Goal: Transaction & Acquisition: Register for event/course

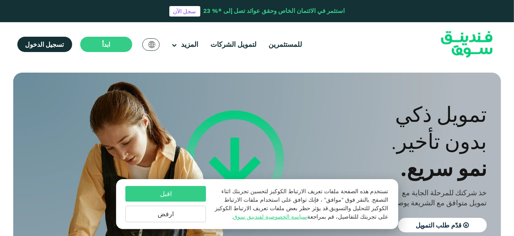
click at [171, 211] on button "ارفض" at bounding box center [165, 214] width 81 height 17
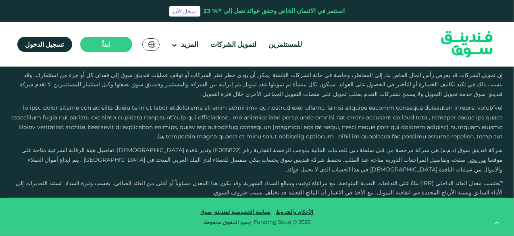
type tc-range-slider "4"
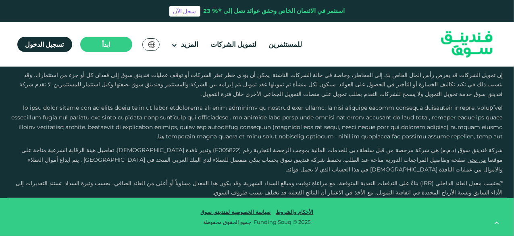
scroll to position [2007, 0]
click at [334, 64] on button "كيف يعمل التمويل الجماعي بالدين؟" at bounding box center [257, 52] width 488 height 24
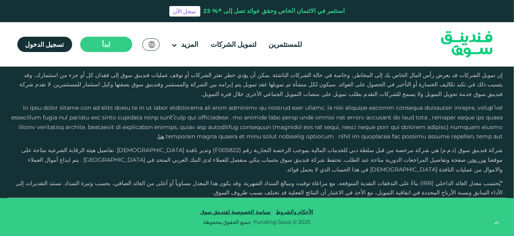
click at [232, 151] on button "ماهي الإجراءات المتخذة لضمان حماية البيانات الخاصة ولحماية النظام في المنصة؟" at bounding box center [257, 163] width 488 height 24
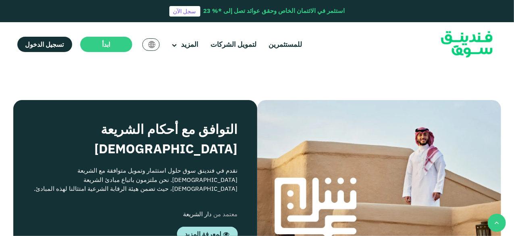
scroll to position [607, 0]
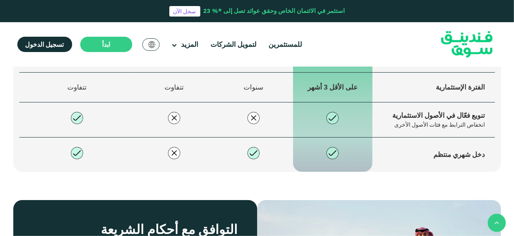
click at [456, 23] on span "استكشف فرصنا" at bounding box center [450, 19] width 43 height 8
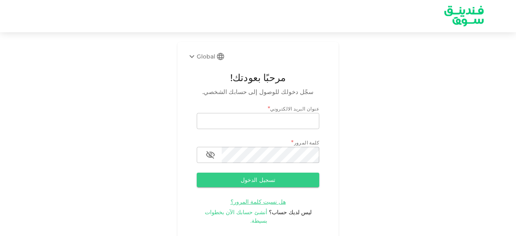
click at [258, 213] on span "أنشئ حسابك الآن بخطوات بسيطة." at bounding box center [236, 217] width 63 height 16
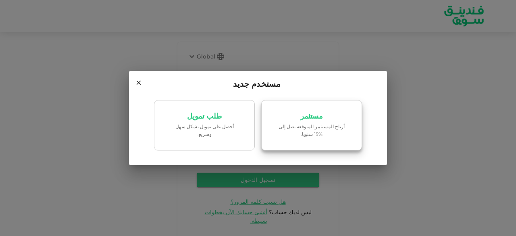
click at [325, 136] on p "أرباح المستثمر المتوقعة تصل إلى %15 سنويا." at bounding box center [311, 130] width 69 height 15
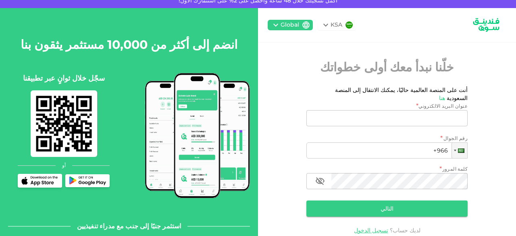
scroll to position [13, 0]
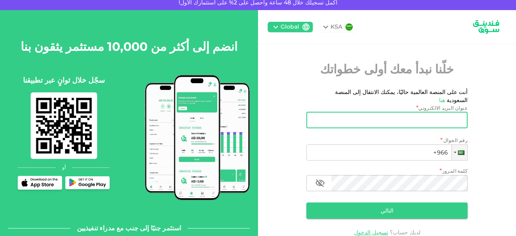
click at [418, 114] on input "عنوان البريد الالكتروني" at bounding box center [391, 120] width 152 height 16
type input "ث"
type input "[EMAIL_ADDRESS][DOMAIN_NAME]"
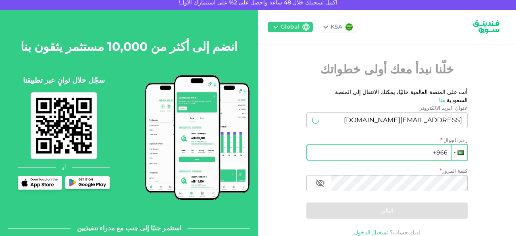
click at [461, 150] on div at bounding box center [461, 152] width 6 height 4
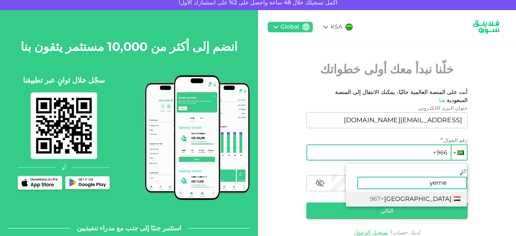
type input "yeme"
click at [416, 192] on li "[GEOGRAPHIC_DATA] +967" at bounding box center [406, 199] width 121 height 15
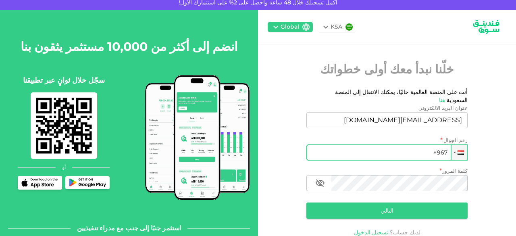
click at [386, 144] on input "+967" at bounding box center [387, 152] width 161 height 16
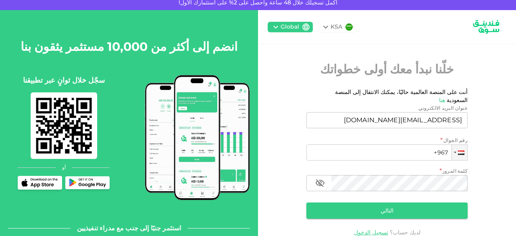
type input "[PHONE_NUMBER]"
click at [357, 210] on button "التالي" at bounding box center [387, 210] width 161 height 16
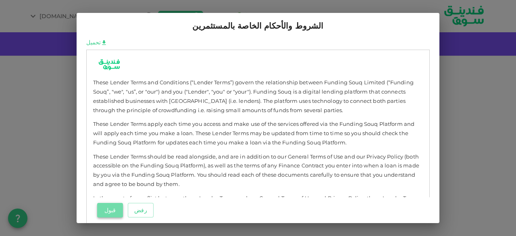
click at [117, 205] on button "قبول" at bounding box center [110, 210] width 26 height 15
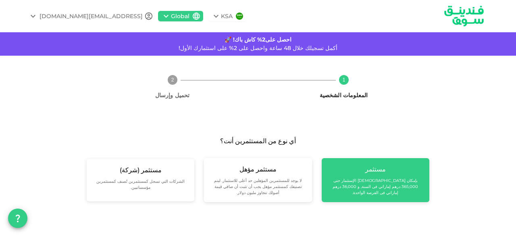
click at [350, 187] on small "بإمكان [DEMOGRAPHIC_DATA] الإستثمار حتى 365,000 درهم إماراتي فى السنة, و 36,000…" at bounding box center [375, 186] width 95 height 18
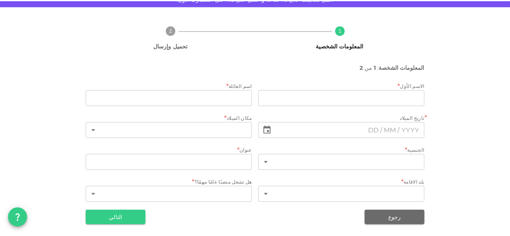
scroll to position [52, 0]
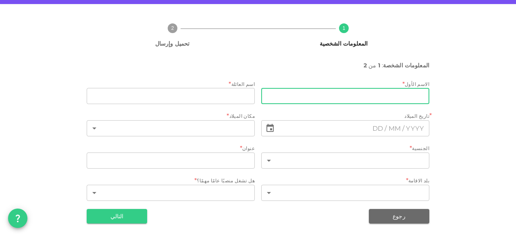
click at [388, 90] on input "firstName" at bounding box center [345, 96] width 168 height 16
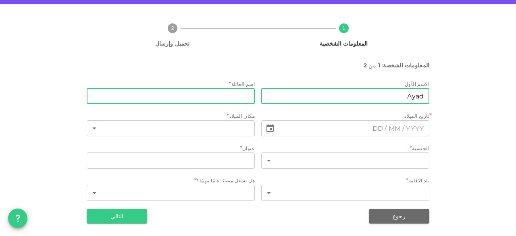
type input "Ayad"
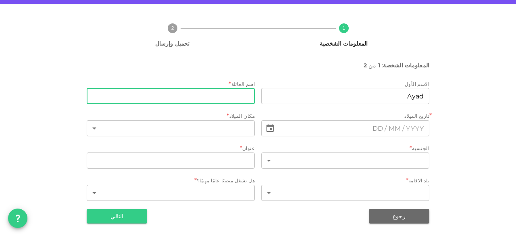
click at [243, 95] on input "lastName" at bounding box center [171, 96] width 168 height 16
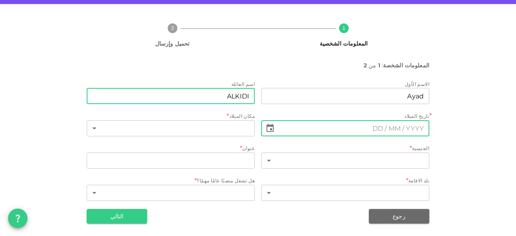
type input "ALKIDI"
type input "⁦⁨DD⁩ / ⁨MM⁩ / ⁨YYYY⁩⁩"
click at [331, 126] on input "⁦⁨DD⁩ / ⁨MM⁩ / ⁨YYYY⁩⁩" at bounding box center [353, 128] width 151 height 16
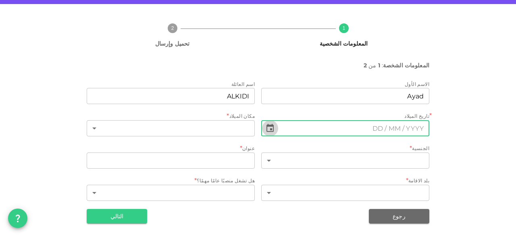
click at [270, 129] on icon "Choose date" at bounding box center [270, 128] width 7 height 8
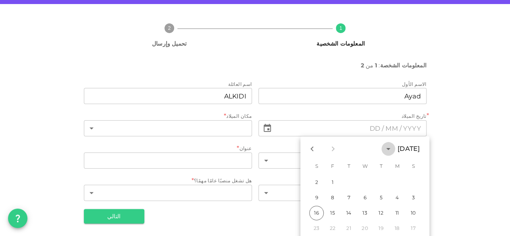
click at [384, 147] on icon "calendar view is open, switch to year view" at bounding box center [389, 149] width 10 height 10
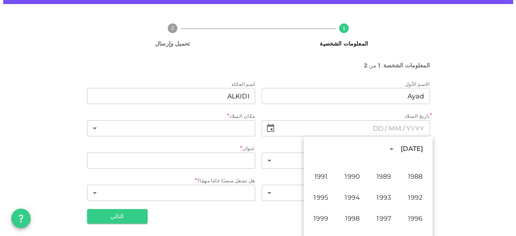
scroll to position [452, 0]
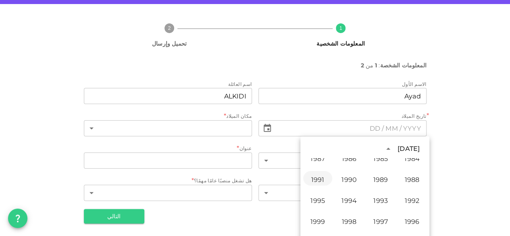
click at [327, 180] on button "1991" at bounding box center [317, 178] width 29 height 15
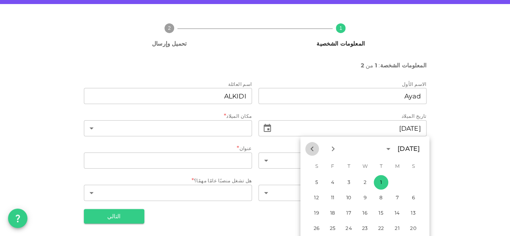
click at [312, 147] on icon "Previous month" at bounding box center [312, 149] width 10 height 10
click at [329, 148] on icon "Next month" at bounding box center [333, 149] width 10 height 10
click at [314, 182] on button "2" at bounding box center [316, 182] width 15 height 15
type input "⁦⁨[DATE]⁩⁩"
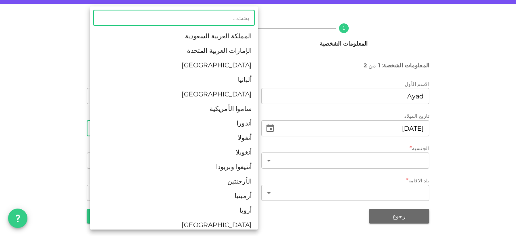
click at [229, 128] on body "KSA Global [EMAIL_ADDRESS][DOMAIN_NAME] احصل على2% كاش باك! 🚀 أكمل تسجيلك خلال …" at bounding box center [258, 118] width 516 height 236
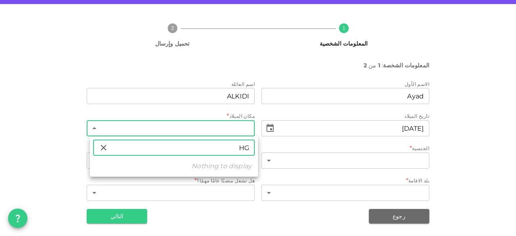
type input "H"
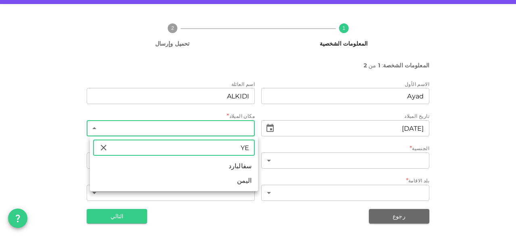
type input "YE"
click at [241, 182] on li "اليمن" at bounding box center [174, 180] width 168 height 15
type input "217"
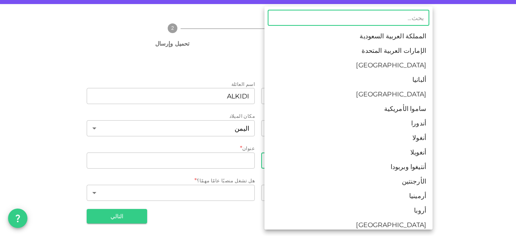
click at [339, 158] on body "KSA Global [EMAIL_ADDRESS][DOMAIN_NAME] احصل على2% كاش باك! 🚀 أكمل تسجيلك خلال …" at bounding box center [258, 118] width 516 height 236
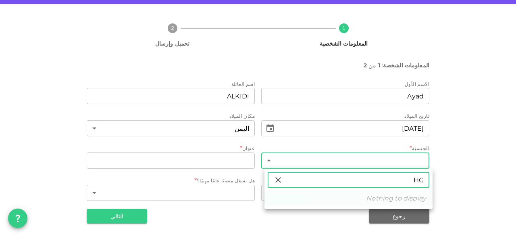
type input "H"
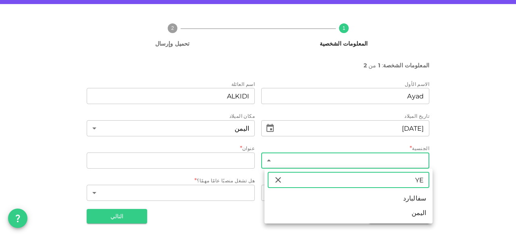
type input "YE"
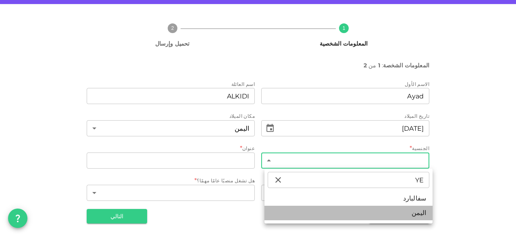
click at [408, 217] on li "اليمن" at bounding box center [349, 213] width 168 height 15
type input "217"
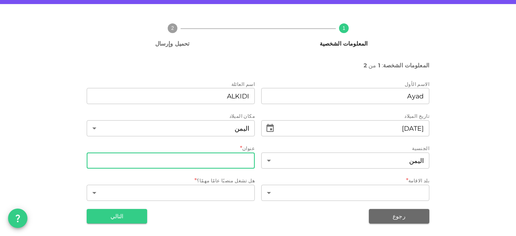
click at [239, 159] on input "address" at bounding box center [171, 160] width 168 height 16
type input "Aden- Khormaksar"
type input "217"
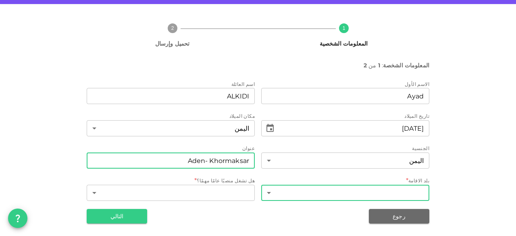
click at [313, 192] on body "KSA Global [EMAIL_ADDRESS][DOMAIN_NAME] احصل على2% كاش باك! 🚀 أكمل تسجيلك خلال …" at bounding box center [258, 118] width 516 height 236
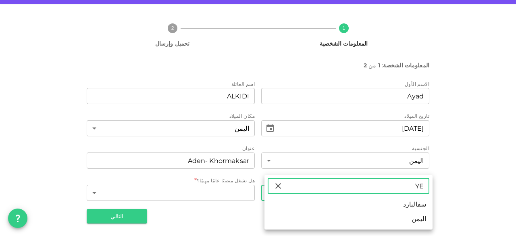
type input "YE"
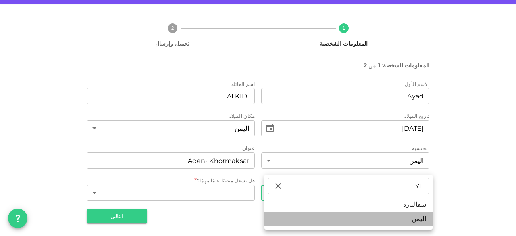
click at [415, 221] on li "اليمن" at bounding box center [349, 219] width 168 height 15
type input "217"
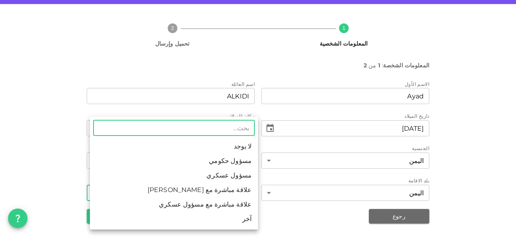
click at [238, 190] on body "KSA Global [EMAIL_ADDRESS][DOMAIN_NAME] احصل على2% كاش باك! 🚀 أكمل تسجيلك خلال …" at bounding box center [258, 118] width 516 height 236
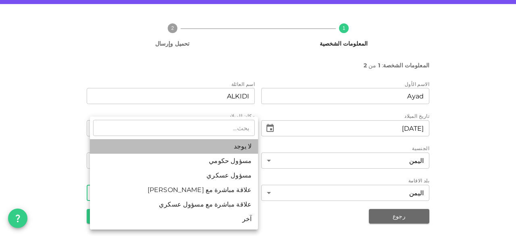
click at [237, 145] on li "لا يوجد" at bounding box center [174, 146] width 168 height 15
type input "1"
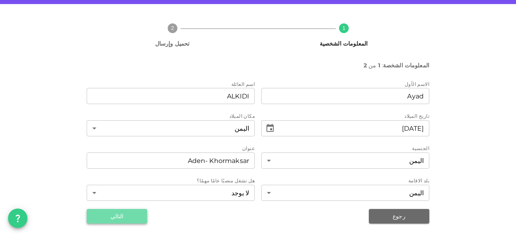
click at [132, 213] on button "التالي" at bounding box center [117, 216] width 60 height 15
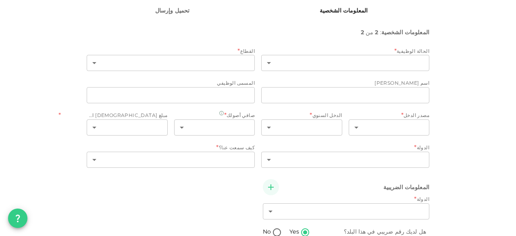
scroll to position [86, 0]
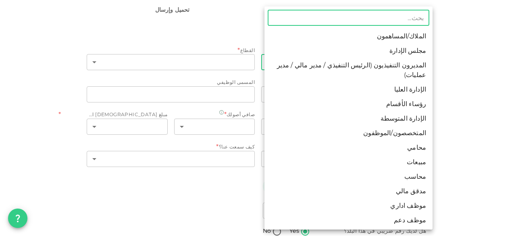
click at [339, 64] on body "KSA Global [EMAIL_ADDRESS][DOMAIN_NAME] احصل على2% كاش باك! 🚀 أكمل تسجيلك خلال …" at bounding box center [258, 118] width 516 height 236
click at [487, 58] on div at bounding box center [258, 118] width 516 height 236
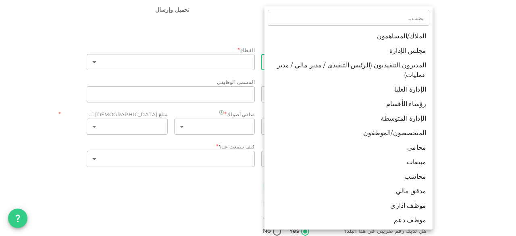
click at [391, 59] on body "KSA Global [EMAIL_ADDRESS][DOMAIN_NAME] احصل على2% كاش باك! 🚀 أكمل تسجيلك خلال …" at bounding box center [258, 118] width 516 height 236
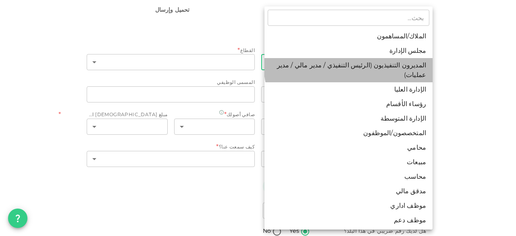
click at [391, 59] on li "المديرون التنفيذيون (الرئيس التنفيذي / مدير مالي / مدير عمليات)" at bounding box center [349, 70] width 168 height 24
type input "3"
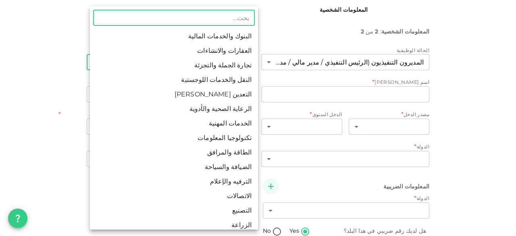
click at [228, 65] on body "KSA Global [EMAIL_ADDRESS][DOMAIN_NAME] احصل على2% كاش باك! 🚀 أكمل تسجيلك خلال …" at bounding box center [258, 118] width 516 height 236
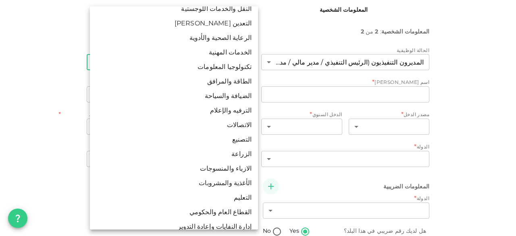
scroll to position [78, 0]
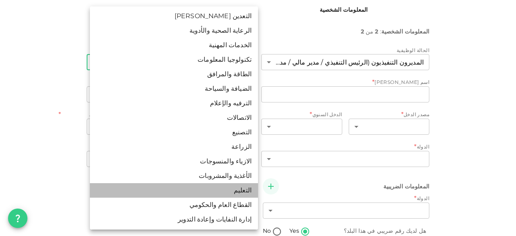
click at [246, 192] on li "التعليم" at bounding box center [174, 190] width 168 height 15
type input "17"
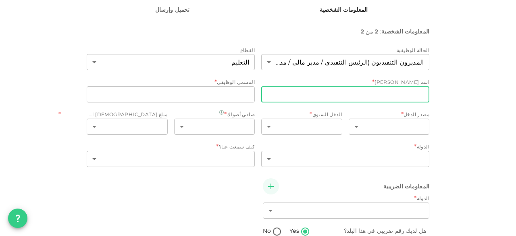
click at [340, 90] on input "companyName" at bounding box center [345, 94] width 168 height 16
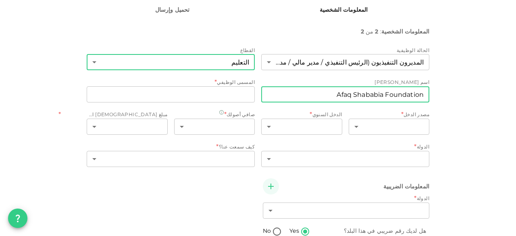
type input "Afaq Shababia Foundation"
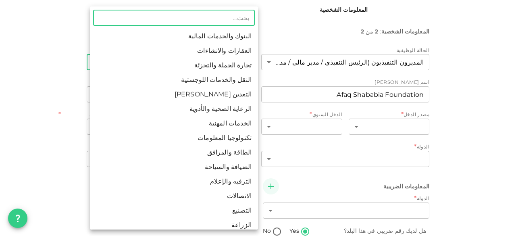
click at [240, 65] on body "KSA Global [EMAIL_ADDRESS][DOMAIN_NAME] احصل على2% كاش باك! 🚀 أكمل تسجيلك خلال …" at bounding box center [258, 118] width 516 height 236
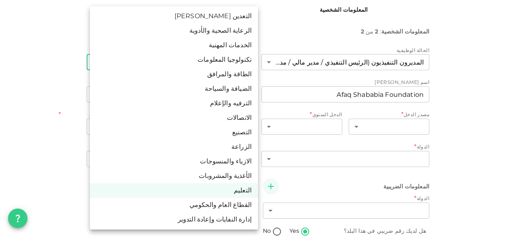
click at [480, 104] on div at bounding box center [258, 118] width 516 height 236
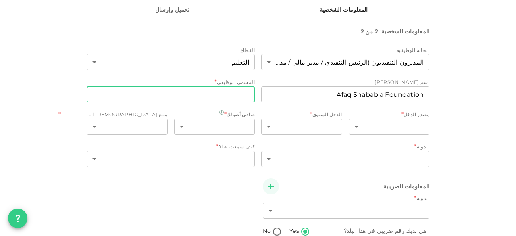
click at [243, 102] on input "jobTitle" at bounding box center [171, 94] width 168 height 16
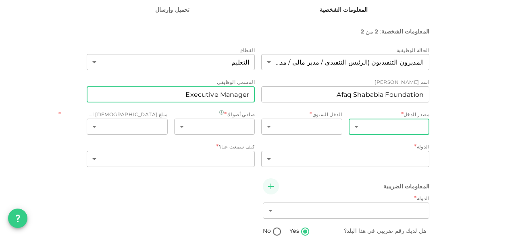
type input "Executive Manager"
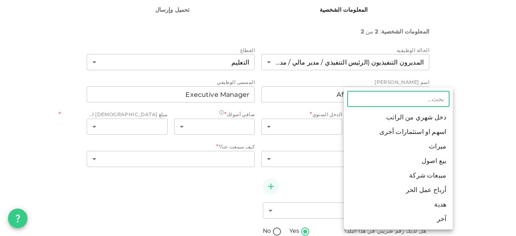
click at [367, 129] on body "KSA Global [EMAIL_ADDRESS][DOMAIN_NAME] احصل على2% كاش باك! 🚀 أكمل تسجيلك خلال …" at bounding box center [258, 118] width 516 height 236
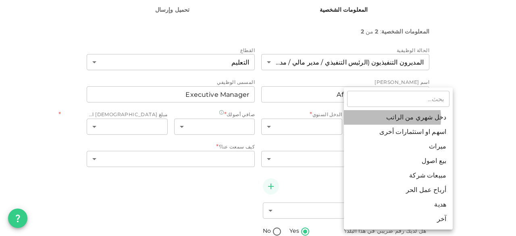
click at [376, 118] on li "دخل شهري من الراتب" at bounding box center [398, 117] width 109 height 15
type input "1"
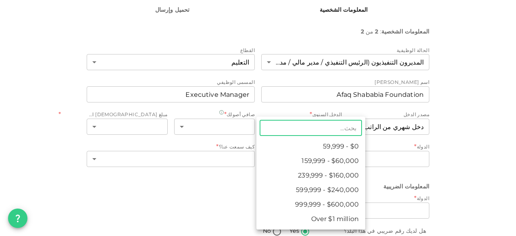
click at [319, 124] on body "KSA Global [EMAIL_ADDRESS][DOMAIN_NAME] احصل على2% كاش باك! 🚀 أكمل تسجيلك خلال …" at bounding box center [258, 118] width 516 height 236
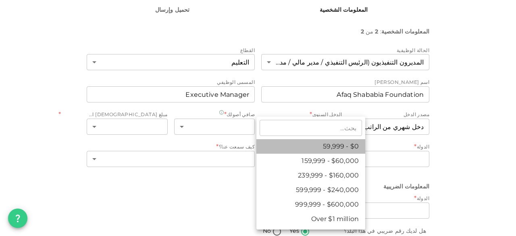
click at [323, 144] on li "$0 - 59,999" at bounding box center [311, 146] width 109 height 15
type input "1"
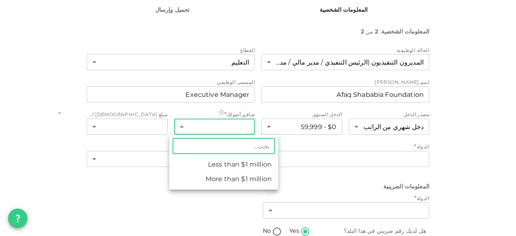
click at [233, 128] on body "KSA Global [EMAIL_ADDRESS][DOMAIN_NAME] احصل على2% كاش باك! 🚀 أكمل تسجيلك خلال …" at bounding box center [258, 118] width 516 height 236
click at [238, 165] on li "Less than $1 million" at bounding box center [223, 164] width 109 height 15
type input "1"
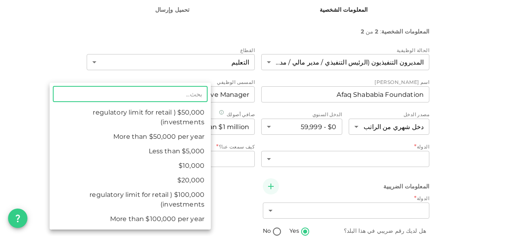
click at [157, 130] on body "KSA Global [EMAIL_ADDRESS][DOMAIN_NAME] احصل على2% كاش باك! 🚀 أكمل تسجيلك خلال …" at bounding box center [258, 118] width 516 height 236
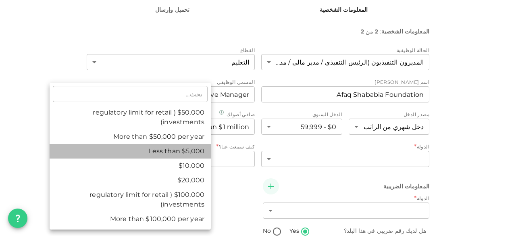
click at [193, 148] on li "Less than $5,000" at bounding box center [130, 151] width 161 height 15
type input "1"
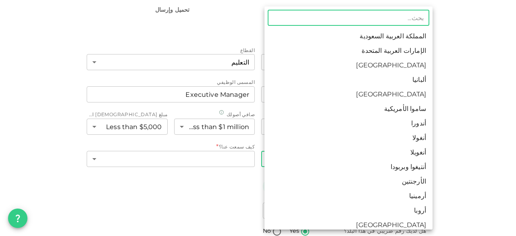
click at [339, 158] on body "KSA Global [EMAIL_ADDRESS][DOMAIN_NAME] احصل على2% كاش باك! 🚀 أكمل تسجيلك خلال …" at bounding box center [258, 118] width 516 height 236
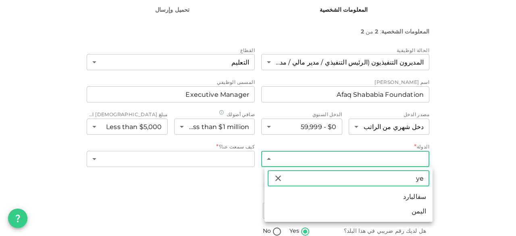
type input "ye"
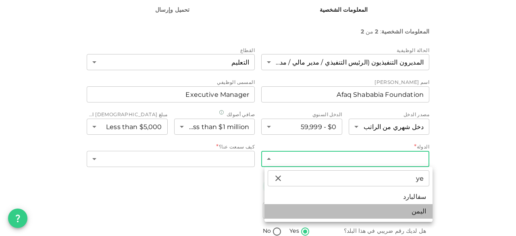
click at [422, 213] on li "اليمن" at bounding box center [349, 211] width 168 height 15
type input "217"
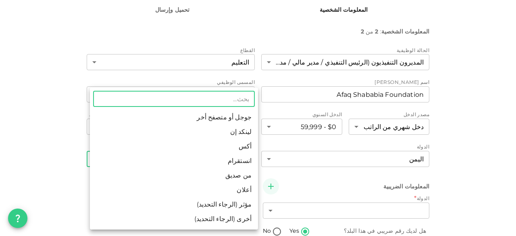
click at [186, 155] on body "KSA Global [EMAIL_ADDRESS][DOMAIN_NAME] احصل على2% كاش باك! 🚀 أكمل تسجيلك خلال …" at bounding box center [258, 118] width 516 height 236
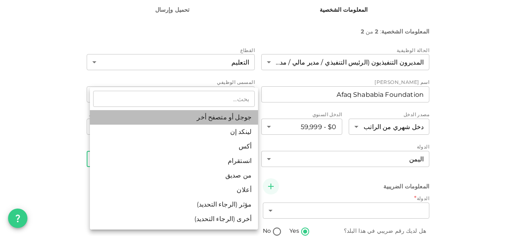
click at [211, 118] on li "جوجل أو متصفح أخر" at bounding box center [174, 117] width 168 height 15
type input "1"
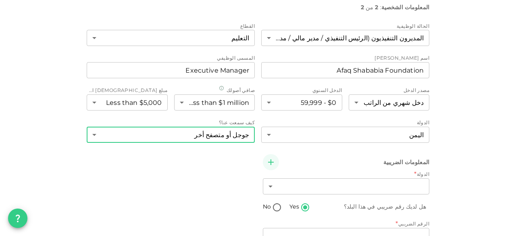
scroll to position [153, 0]
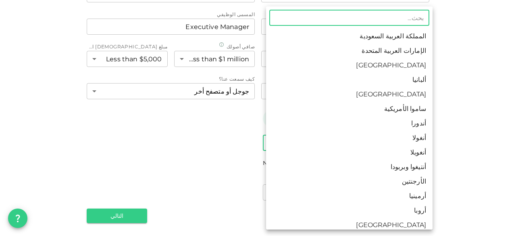
click at [328, 145] on body "KSA Global [EMAIL_ADDRESS][DOMAIN_NAME] احصل على2% كاش باك! 🚀 أكمل تسجيلك خلال …" at bounding box center [258, 118] width 516 height 236
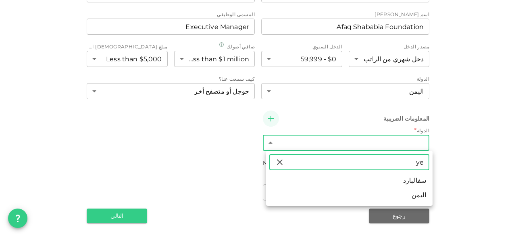
type input "[GEOGRAPHIC_DATA]"
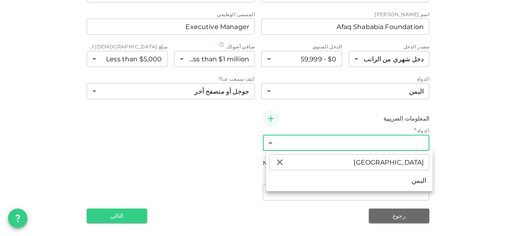
click at [331, 196] on div at bounding box center [258, 118] width 516 height 236
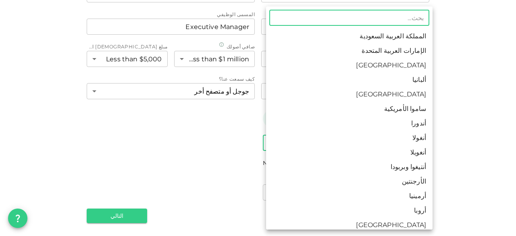
click at [392, 138] on body "KSA Global [EMAIL_ADDRESS][DOMAIN_NAME] احصل على2% كاش باك! 🚀 أكمل تسجيلك خلال …" at bounding box center [258, 118] width 516 height 236
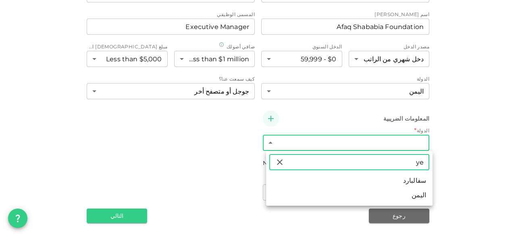
type input "[GEOGRAPHIC_DATA]"
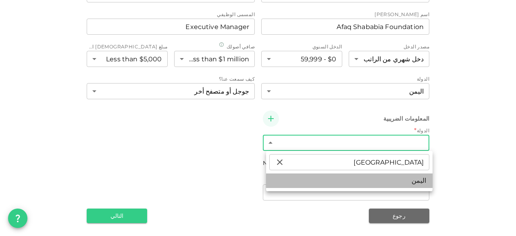
click at [407, 177] on li "اليمن" at bounding box center [349, 180] width 167 height 15
type input "217"
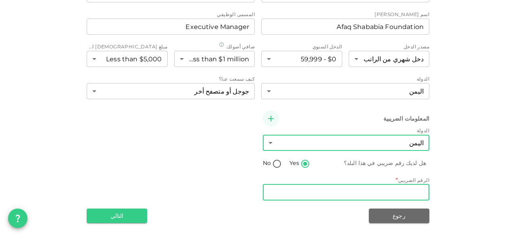
click at [374, 192] on input "الرقم الضريبي" at bounding box center [346, 192] width 167 height 16
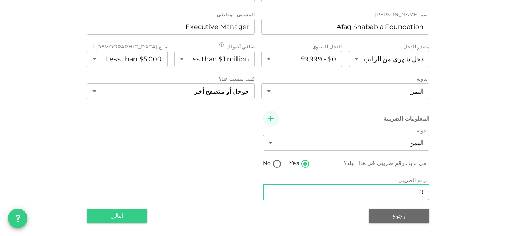
type input "1"
type input "0000"
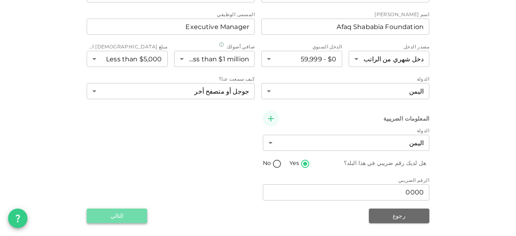
click at [117, 213] on button "التالي" at bounding box center [117, 216] width 60 height 15
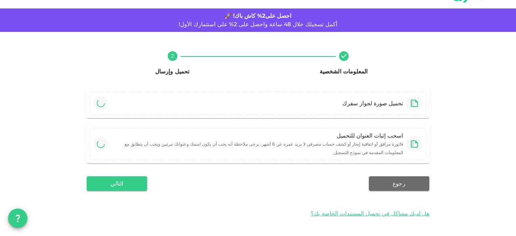
scroll to position [15, 0]
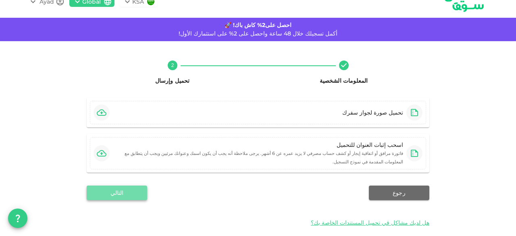
click at [106, 188] on button "التالي" at bounding box center [117, 193] width 60 height 15
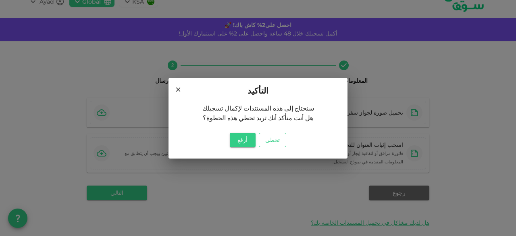
click at [272, 138] on button "تخطي" at bounding box center [272, 140] width 27 height 15
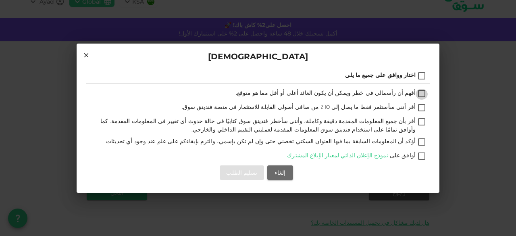
click at [424, 90] on input "أفهم أن رأسمالي في خطر ويمكن أن يكون العائد أعلى أو أقل مما هو متوقع." at bounding box center [422, 94] width 12 height 11
checkbox input "true"
click at [423, 107] on input "أقر أنني سأستثمر فقط ما يصل إلى 10٪ من صافي أصولي القابلة للاستثمار في منصة فند…" at bounding box center [422, 108] width 12 height 11
checkbox input "true"
click at [424, 119] on input "أقر بأن جميع المعلومات المقدمة دقيقة وكاملة، وأنني سأخطر فندينق سوق كتابيًا في …" at bounding box center [422, 122] width 12 height 11
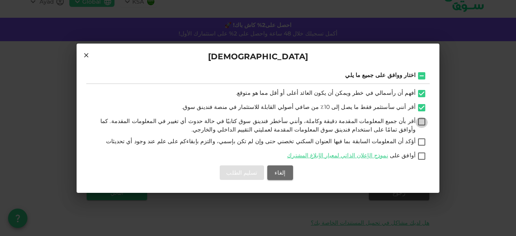
checkbox input "true"
click at [421, 140] on input "أؤكد أن المعلومات السابقة بما فيها العنوان السكني تخصني حتى وإن لم تكن بإسمي، و…" at bounding box center [422, 142] width 12 height 11
checkbox input "true"
click at [422, 154] on input "أوافق على نموذج الإعلان الذاتي لمعيار الإبلاغ المشترك" at bounding box center [422, 156] width 12 height 11
checkbox input "true"
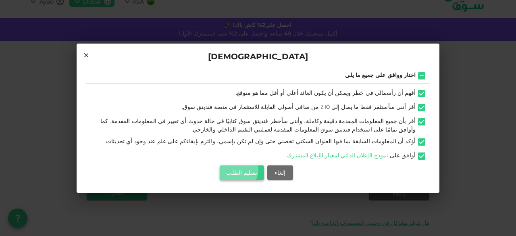
click at [243, 170] on button "تسليم الطلب" at bounding box center [242, 172] width 44 height 15
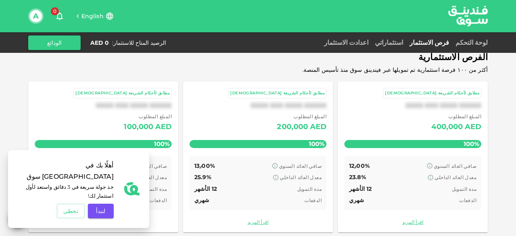
scroll to position [58, 0]
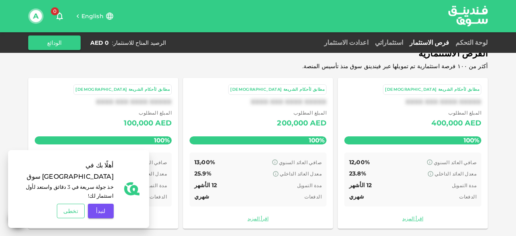
click at [71, 213] on button "تخطى" at bounding box center [70, 211] width 27 height 15
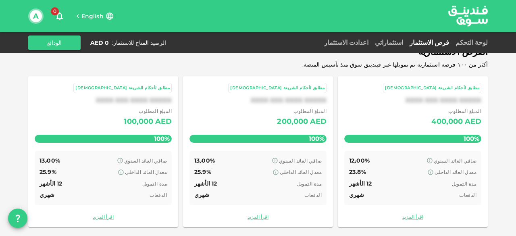
scroll to position [62, 0]
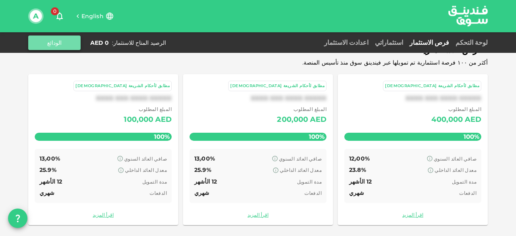
click at [57, 44] on button "الودائع" at bounding box center [54, 42] width 52 height 15
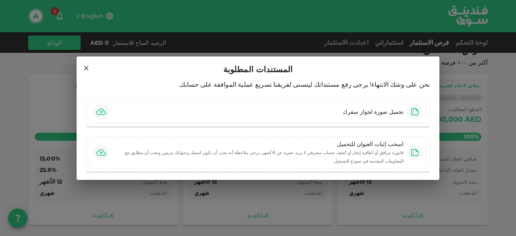
click at [87, 72] on icon at bounding box center [86, 68] width 7 height 7
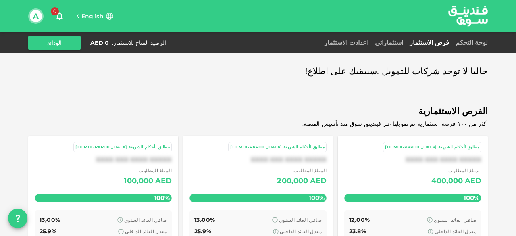
scroll to position [0, 0]
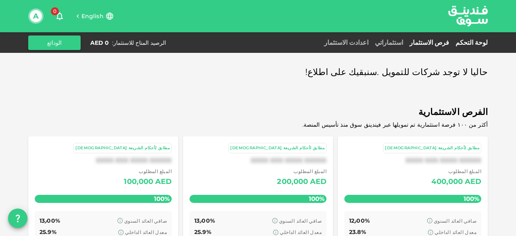
click at [476, 42] on link "لوحة التحكم" at bounding box center [470, 43] width 35 height 8
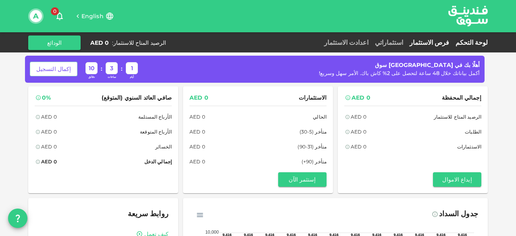
click at [439, 40] on link "فرص الاستثمار" at bounding box center [430, 43] width 46 height 8
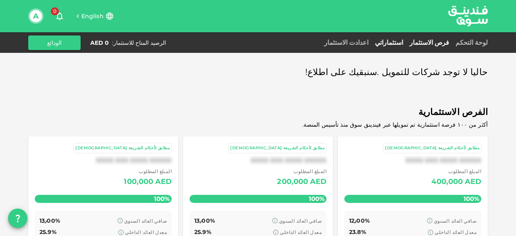
click at [400, 43] on link "استثماراتي" at bounding box center [389, 43] width 35 height 8
